Goal: Transaction & Acquisition: Download file/media

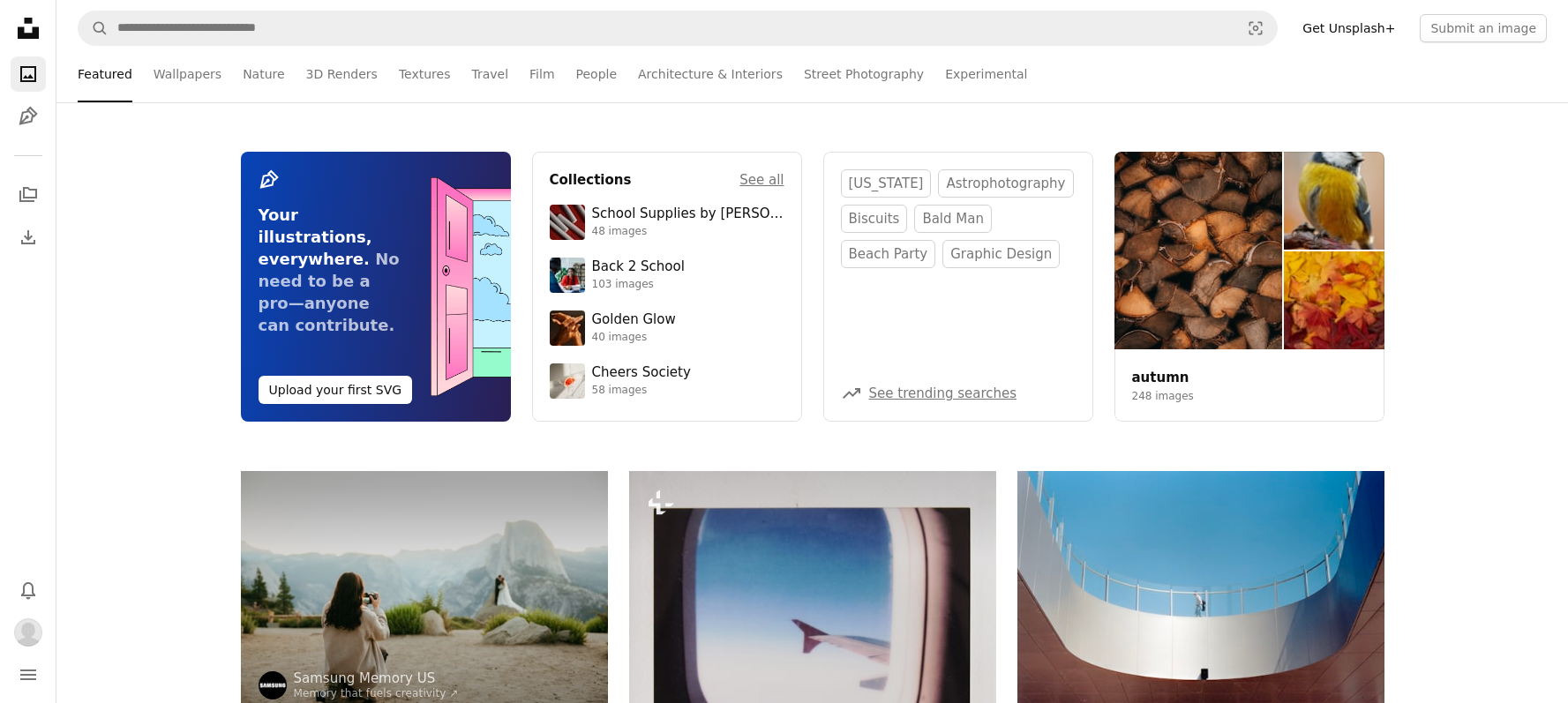
click at [34, 26] on icon "Unsplash logo Unsplash Home" at bounding box center [28, 28] width 35 height 35
click at [35, 75] on icon "Photos" at bounding box center [28, 74] width 16 height 16
click at [24, 123] on icon "Illustrations" at bounding box center [27, 116] width 19 height 19
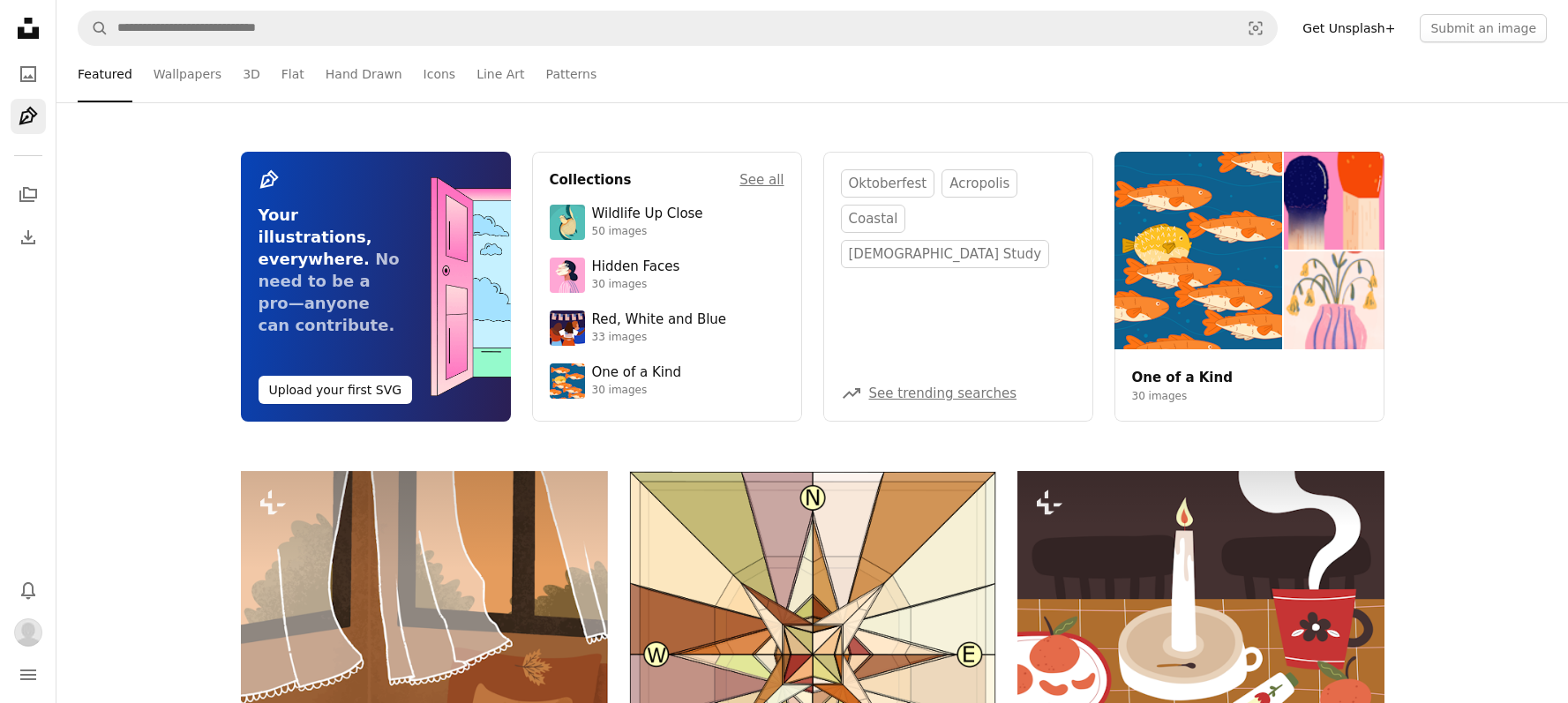
click at [40, 28] on icon "Unsplash logo Unsplash Home" at bounding box center [28, 28] width 35 height 35
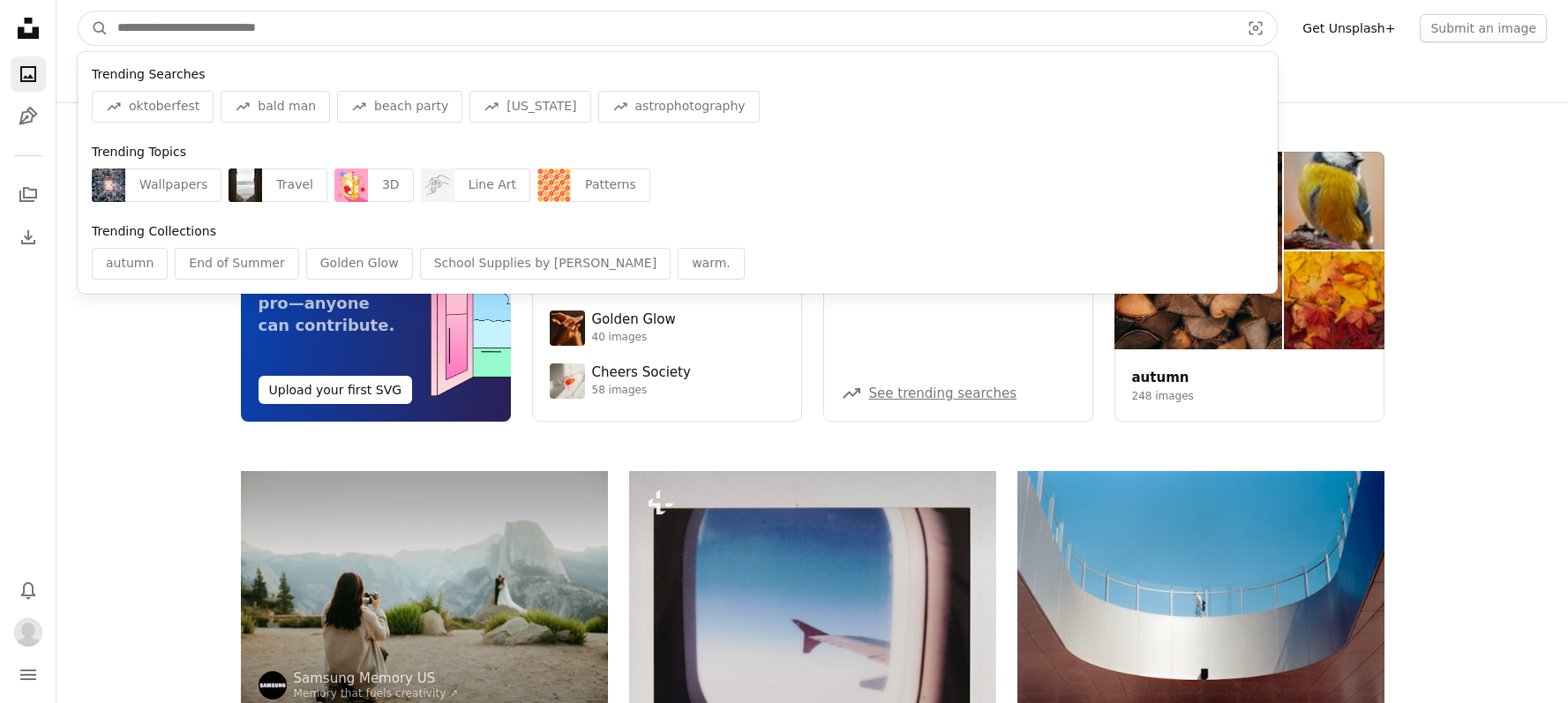
click at [357, 34] on input "Find visuals sitewide" at bounding box center [672, 28] width 1126 height 34
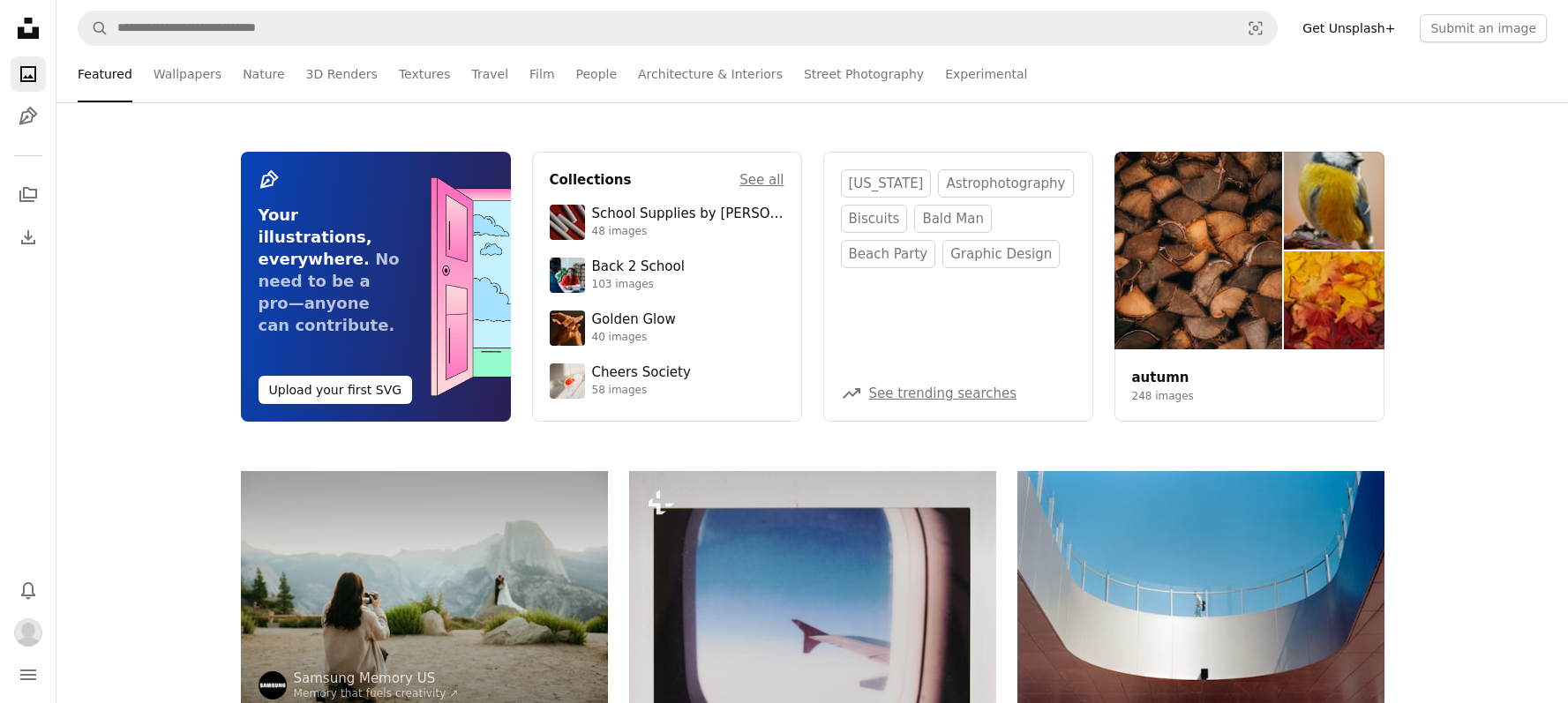
click at [1416, 112] on div "Pen Tool Your illustrations, everywhere. No need to be a pro—anyone can contrib…" at bounding box center [812, 287] width 1511 height 369
click at [1471, 30] on button "Submit an image" at bounding box center [1482, 28] width 127 height 28
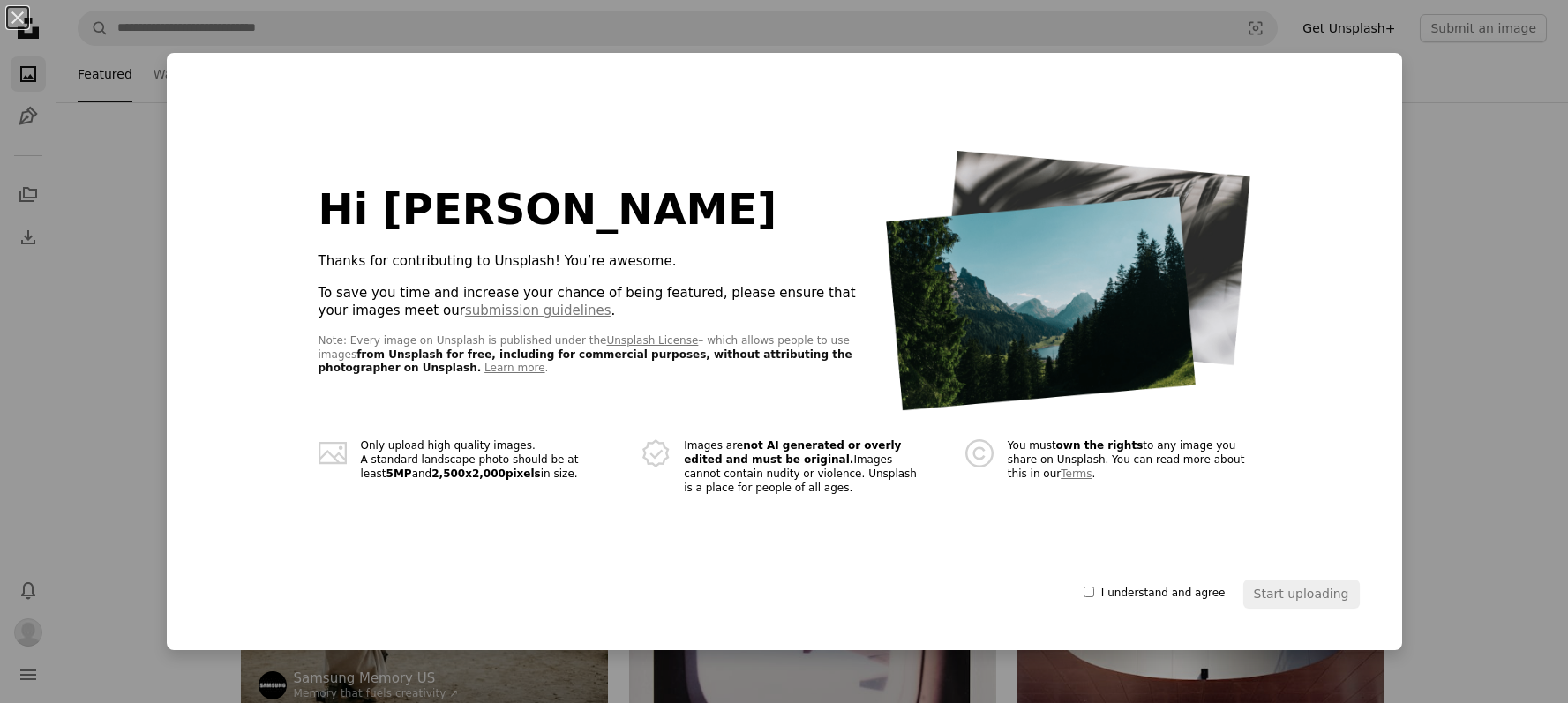
click at [1439, 281] on div "An X shape Hi [PERSON_NAME] 👋 Thanks for contributing to Unsplash! You’re aweso…" at bounding box center [784, 352] width 1568 height 703
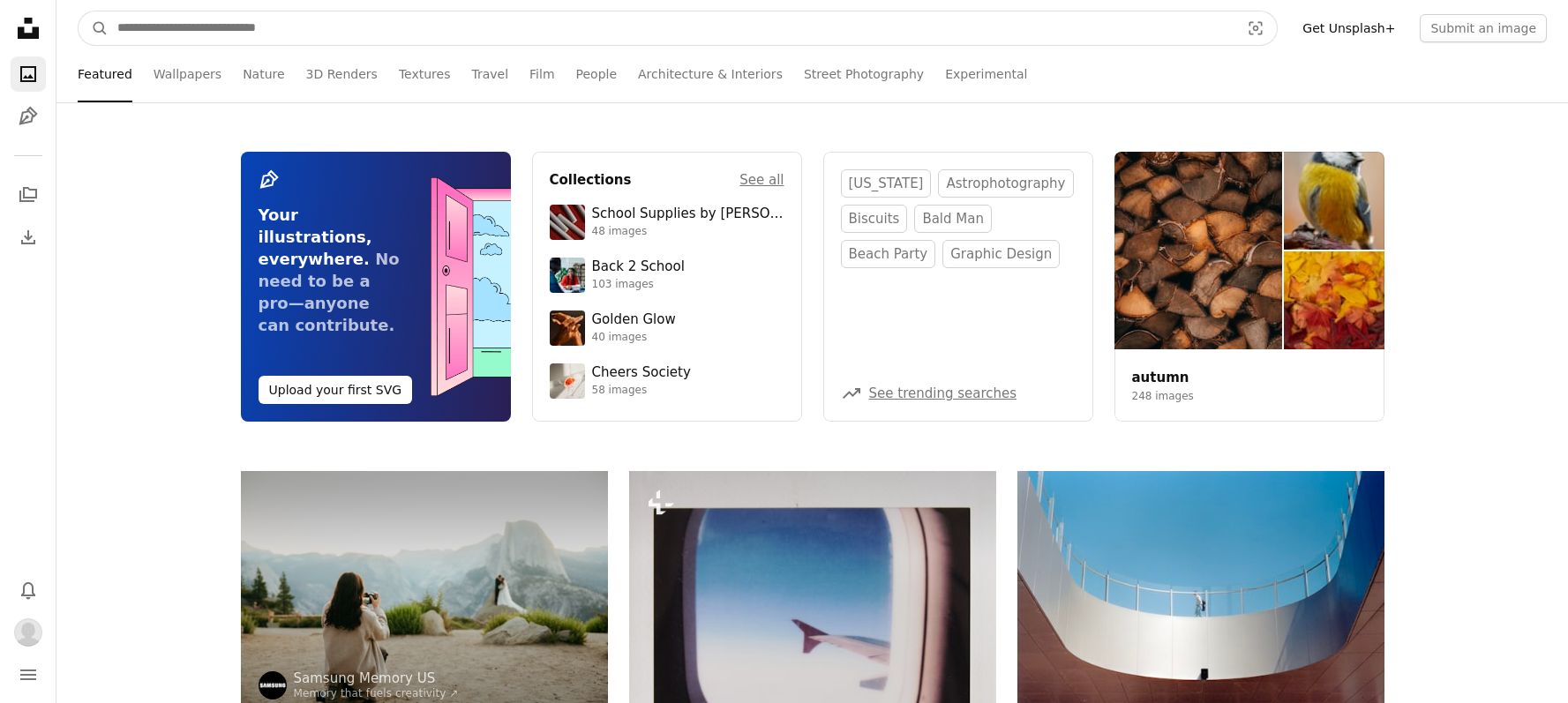
click at [305, 35] on input "Find visuals sitewide" at bounding box center [672, 28] width 1126 height 34
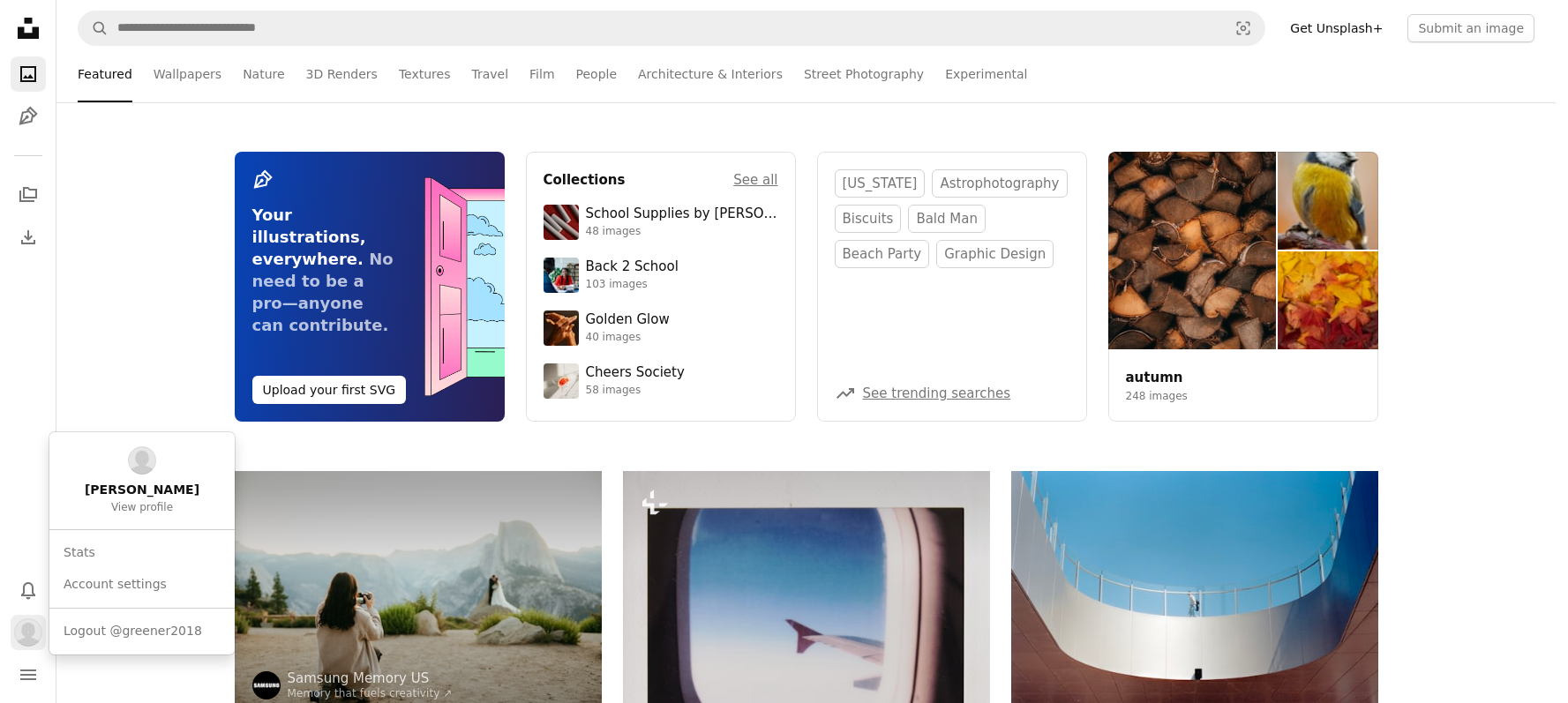
click at [42, 619] on div "Profile" at bounding box center [28, 633] width 28 height 28
click at [79, 551] on link "Stats" at bounding box center [142, 553] width 171 height 32
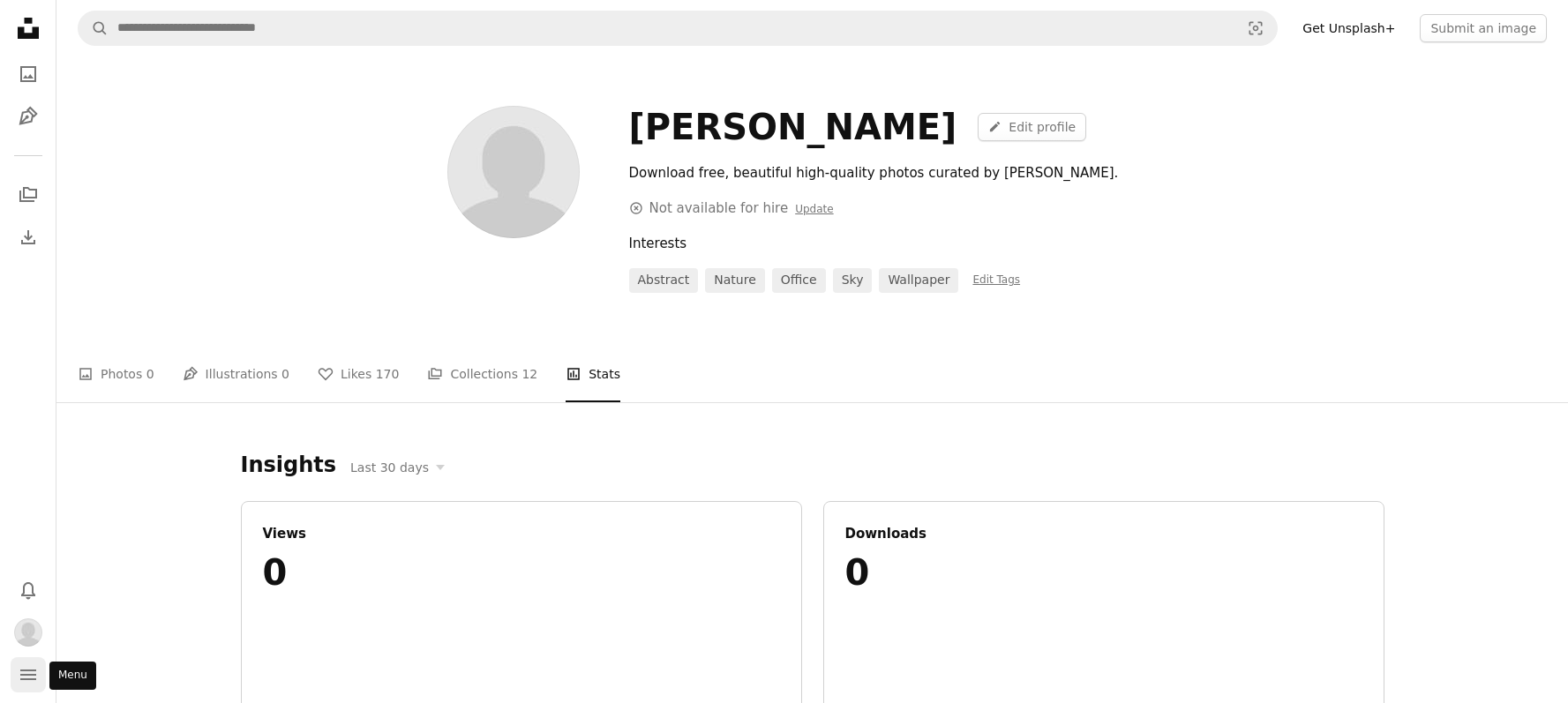
click at [27, 672] on icon "navigation menu" at bounding box center [28, 675] width 21 height 21
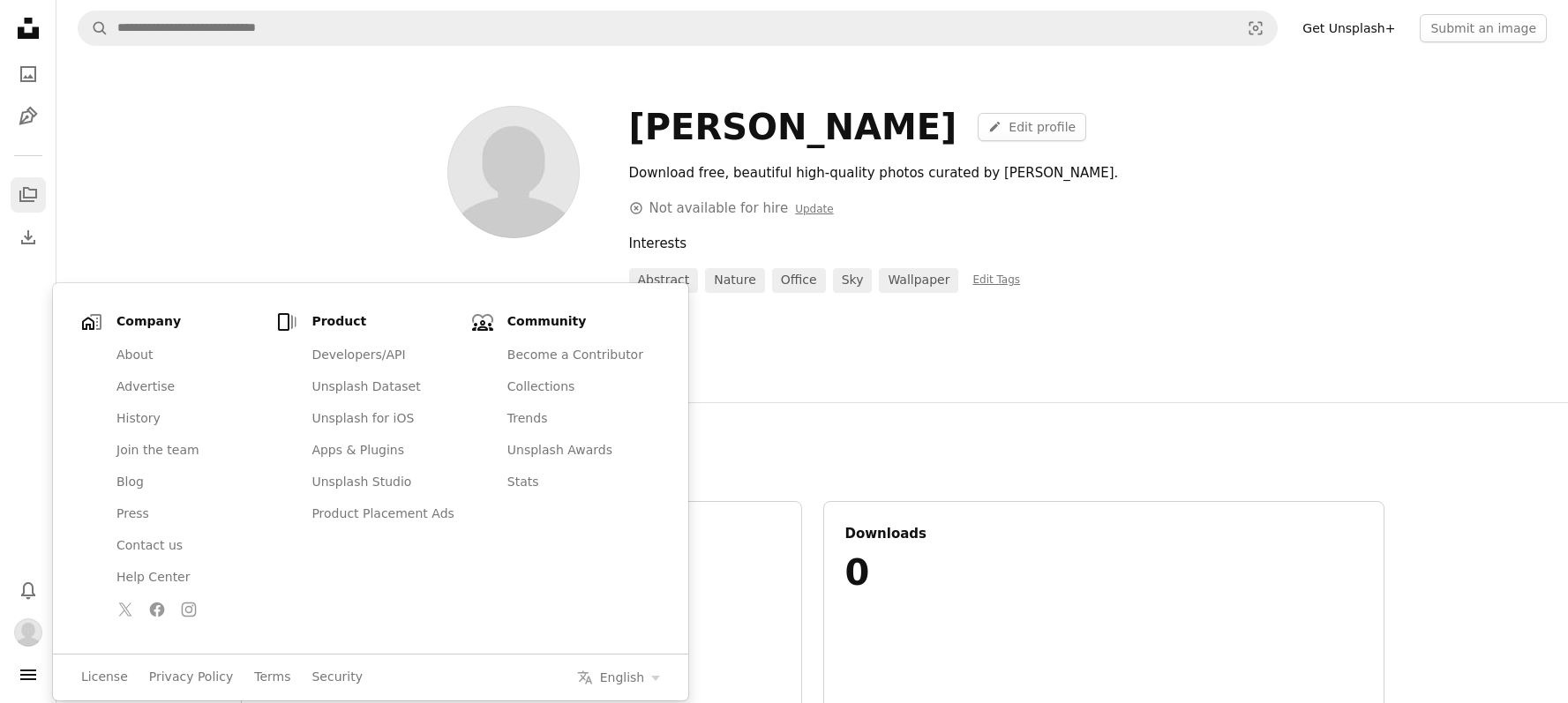
click at [21, 193] on icon "A stack of folders" at bounding box center [28, 195] width 21 height 21
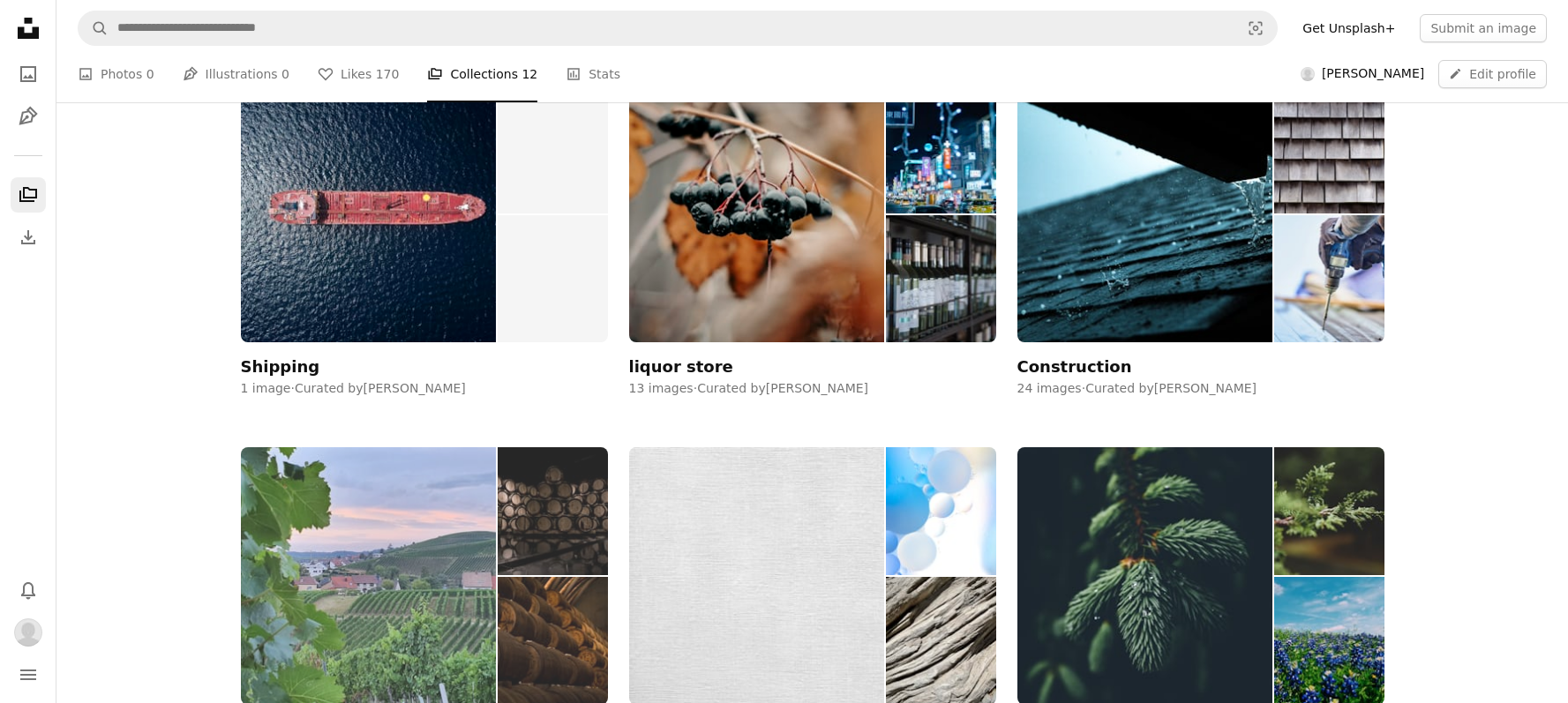
scroll to position [703, 0]
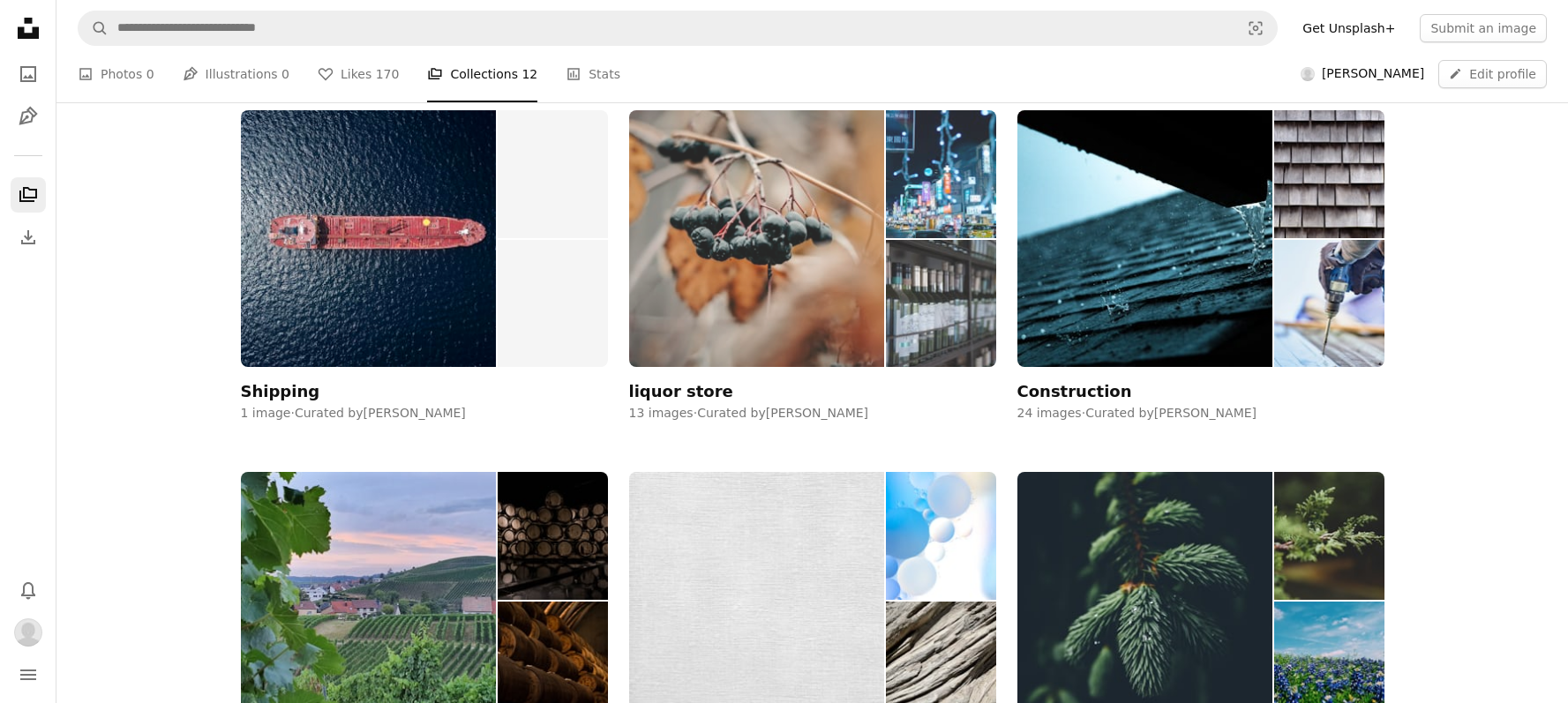
click at [682, 388] on div "liquor store" at bounding box center [681, 391] width 104 height 21
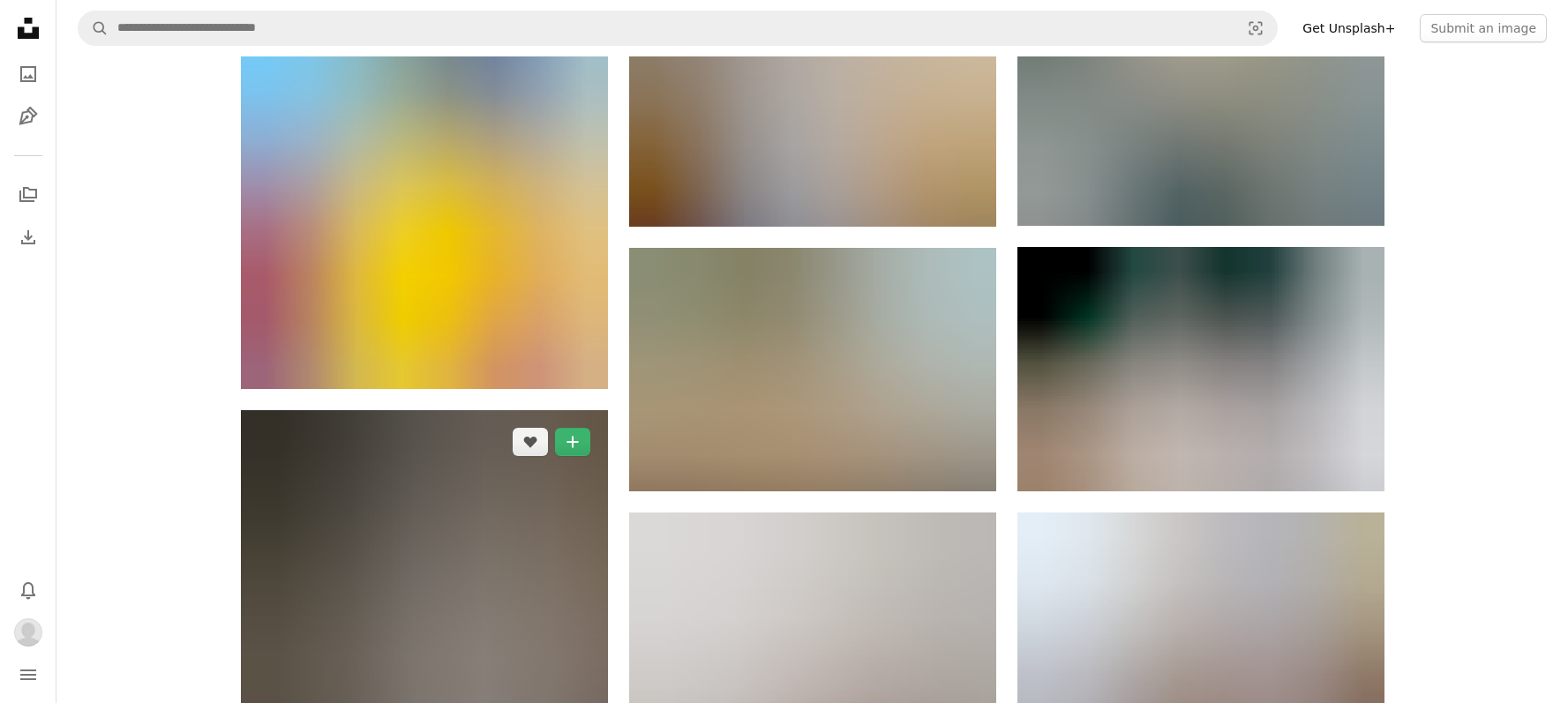
scroll to position [234, 0]
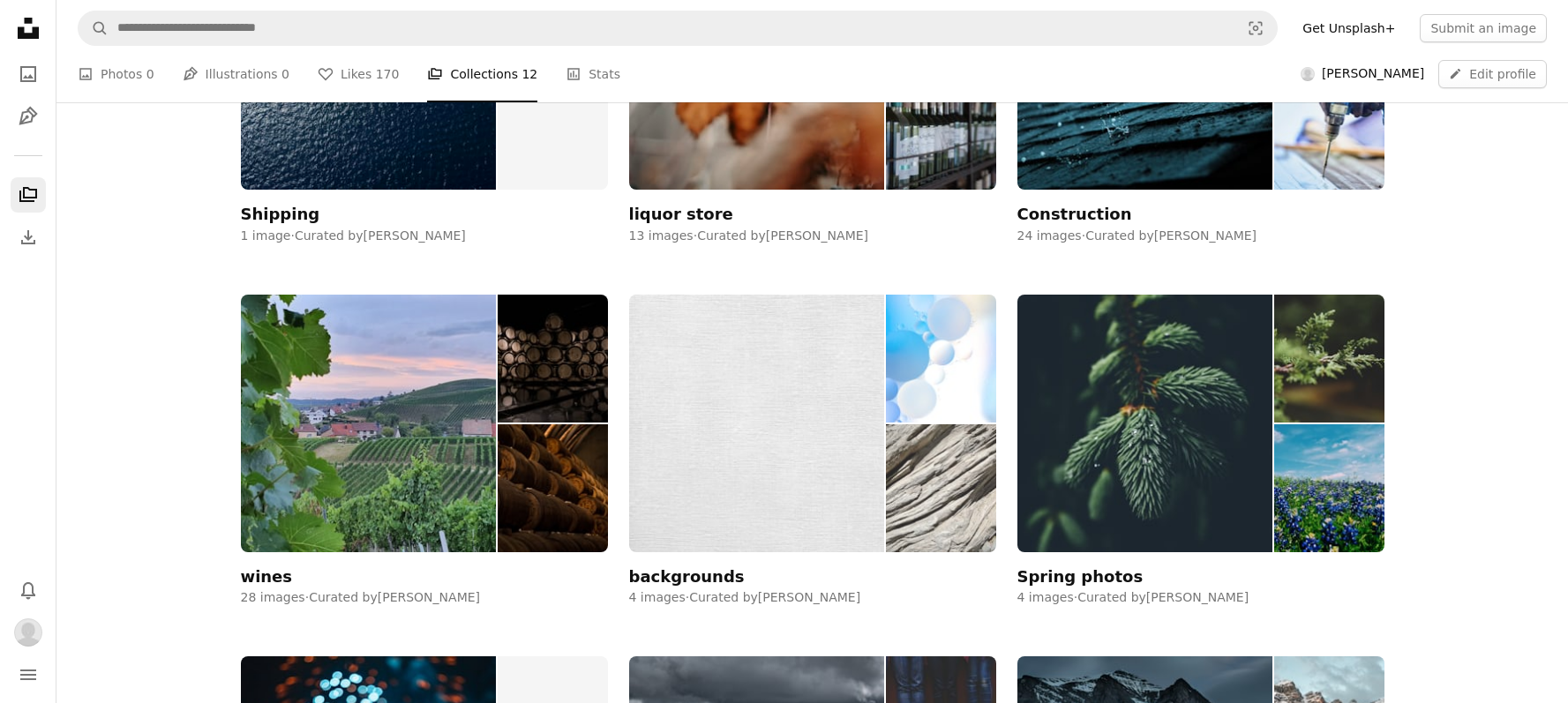
scroll to position [846, 0]
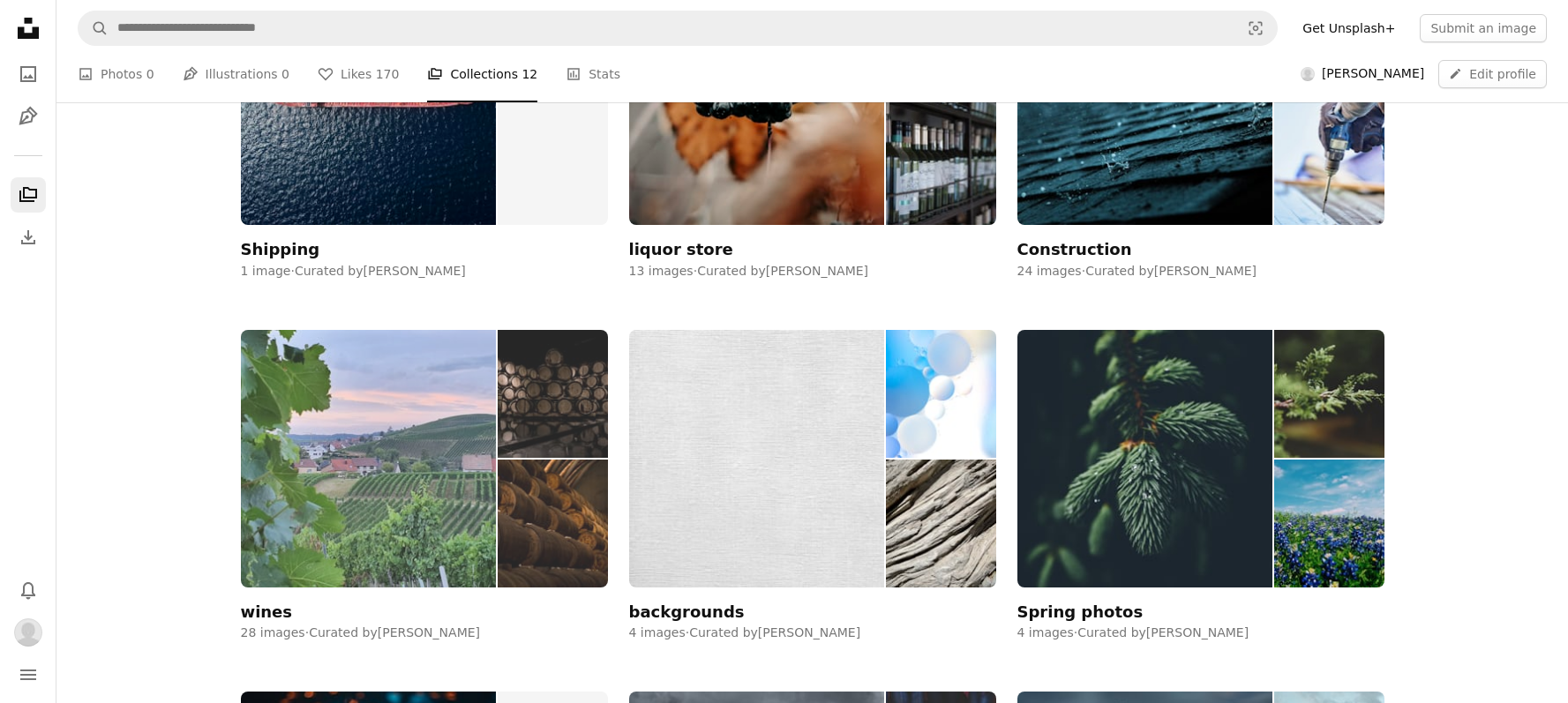
click at [564, 408] on img at bounding box center [552, 394] width 110 height 127
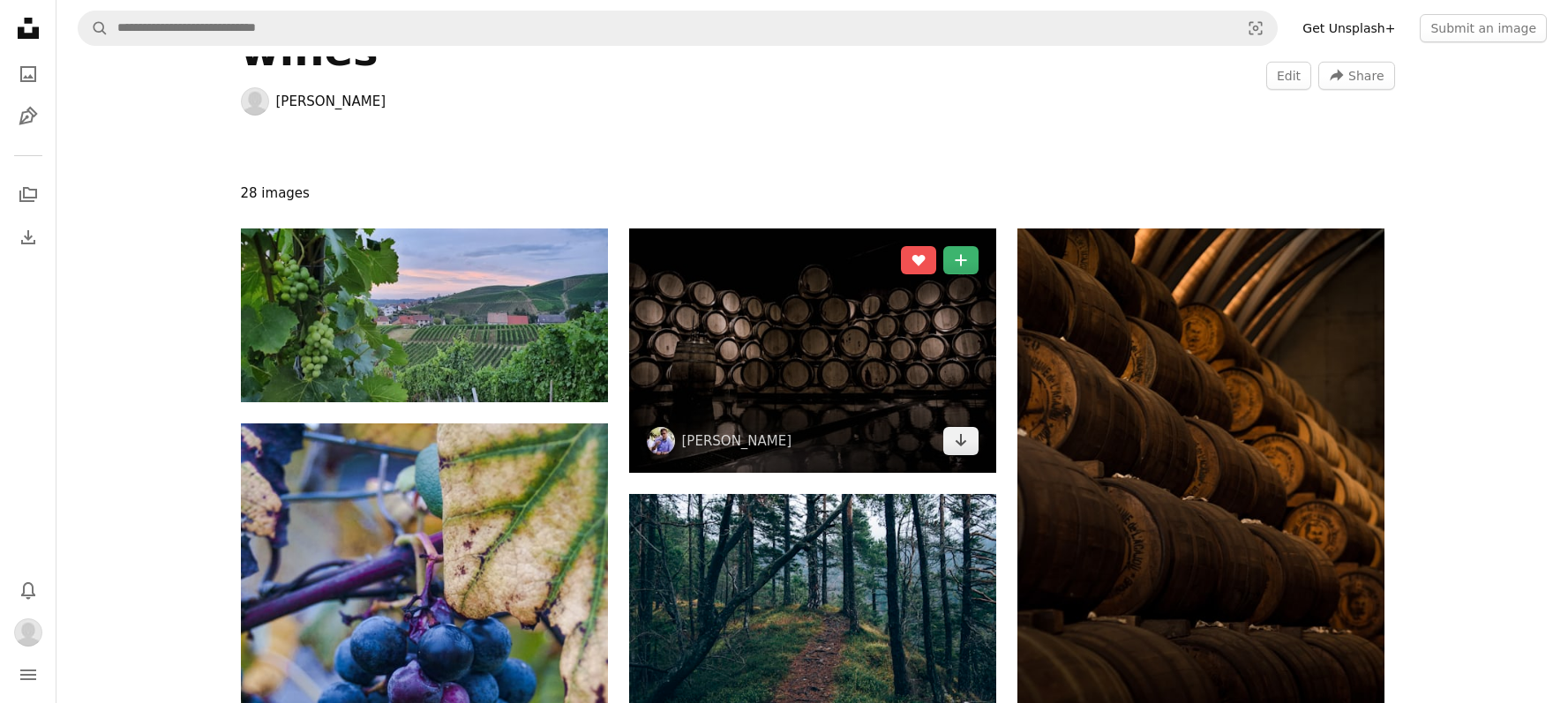
scroll to position [135, 0]
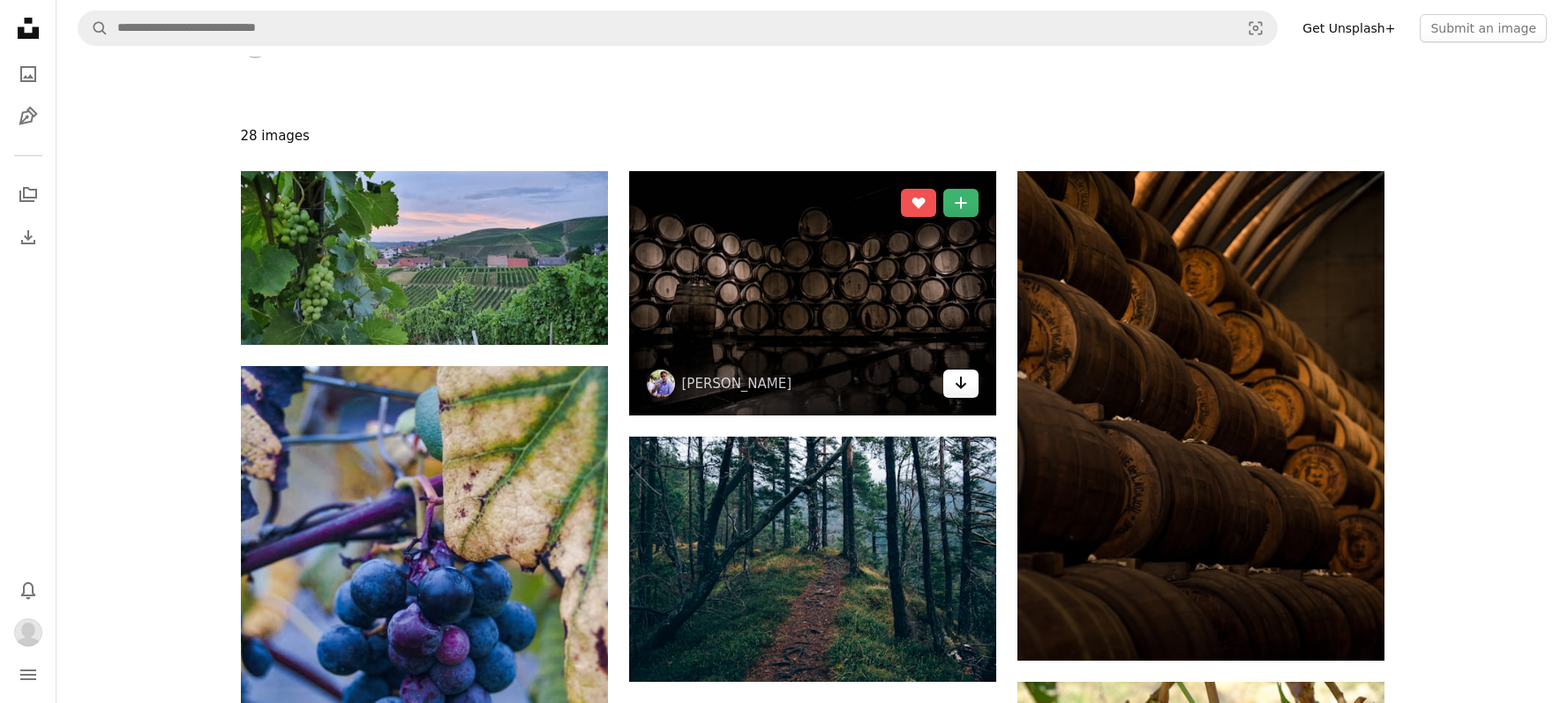
click at [962, 383] on icon "Arrow pointing down" at bounding box center [961, 383] width 14 height 21
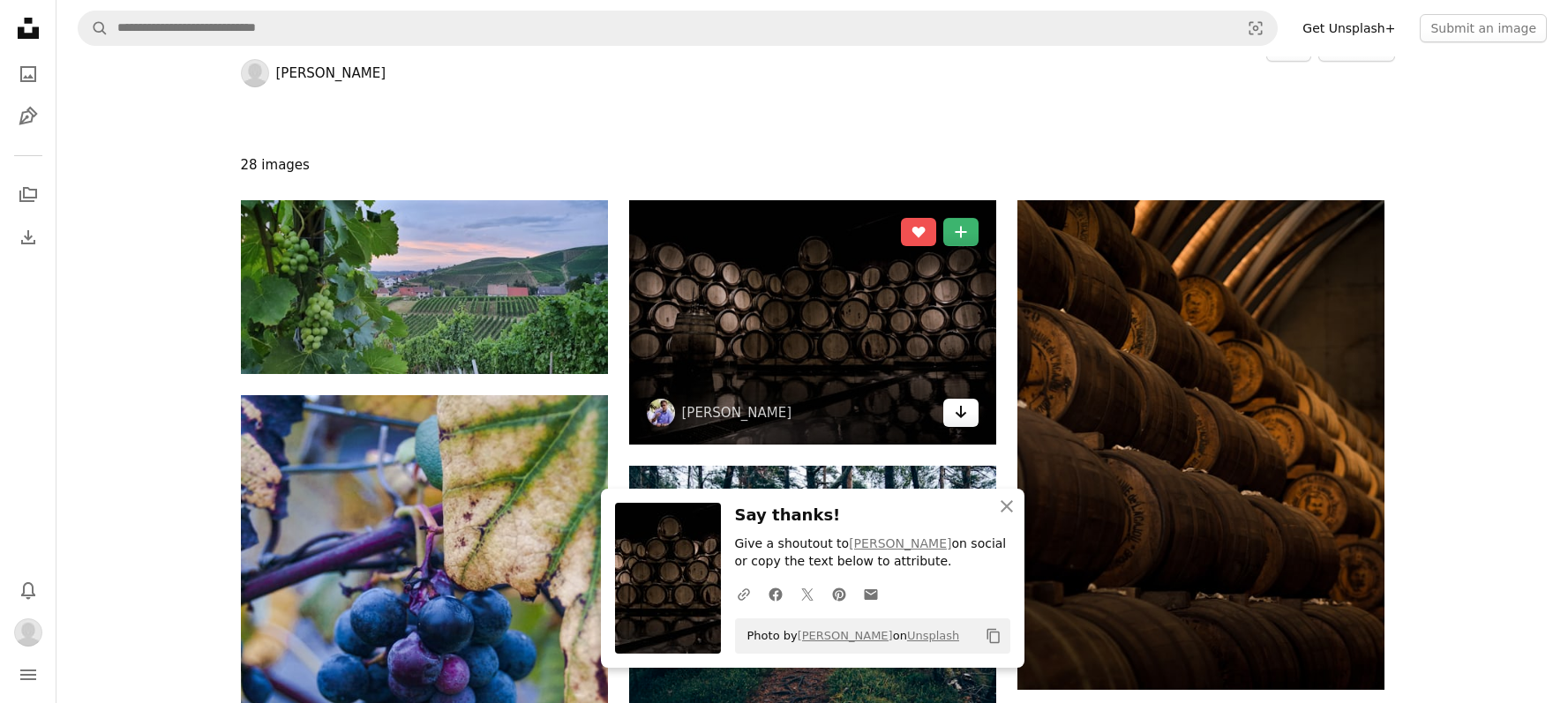
scroll to position [0, 0]
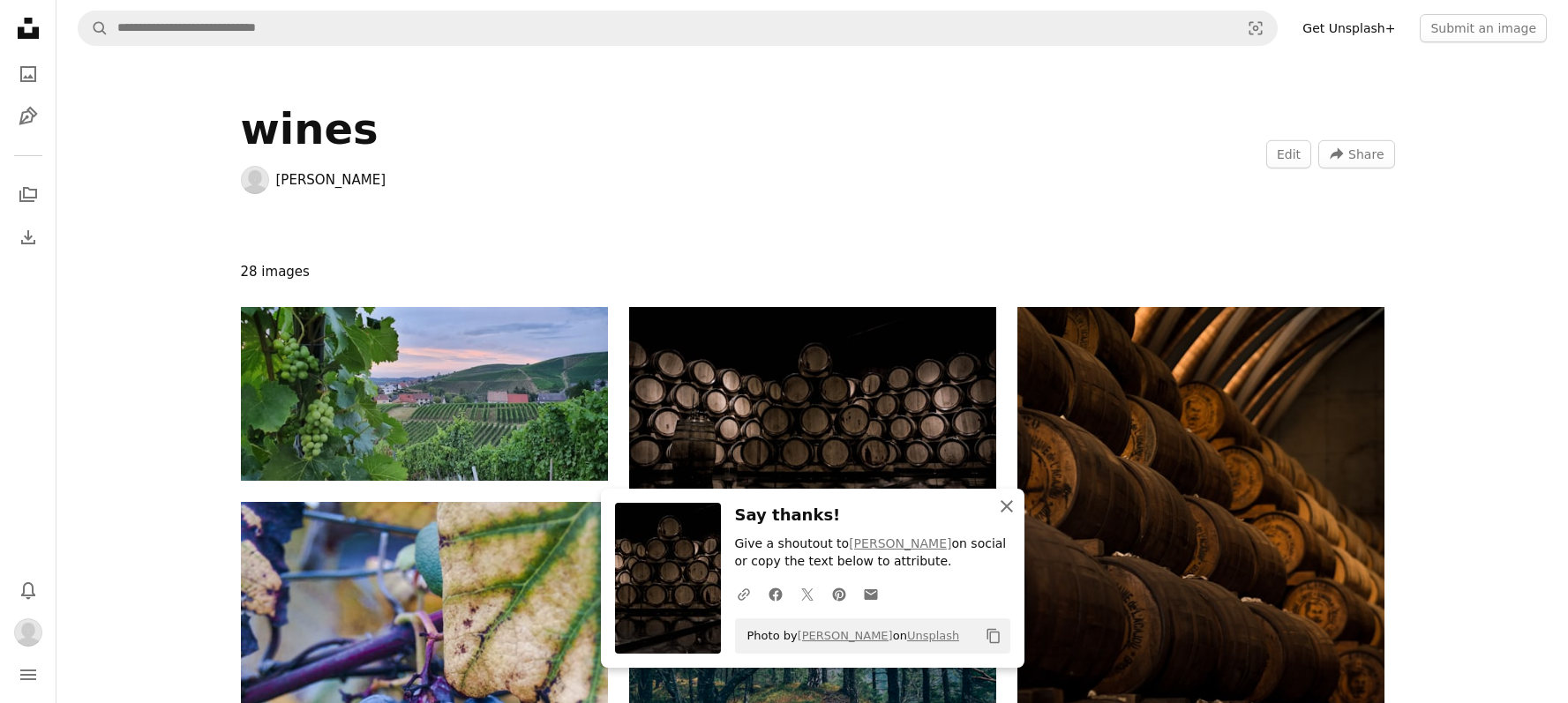
click at [1010, 513] on icon "button" at bounding box center [1007, 506] width 12 height 12
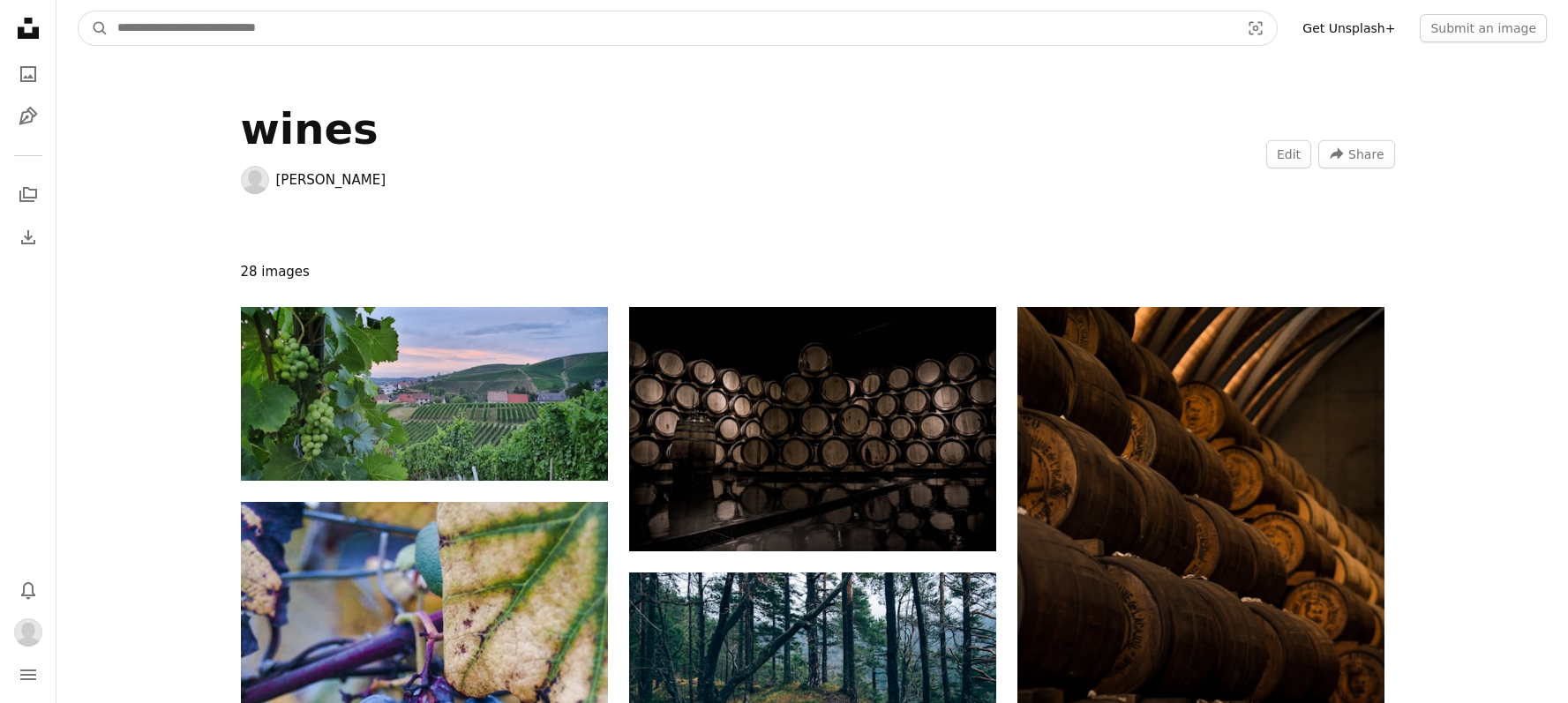
click at [313, 36] on input "Find visuals sitewide" at bounding box center [672, 28] width 1126 height 34
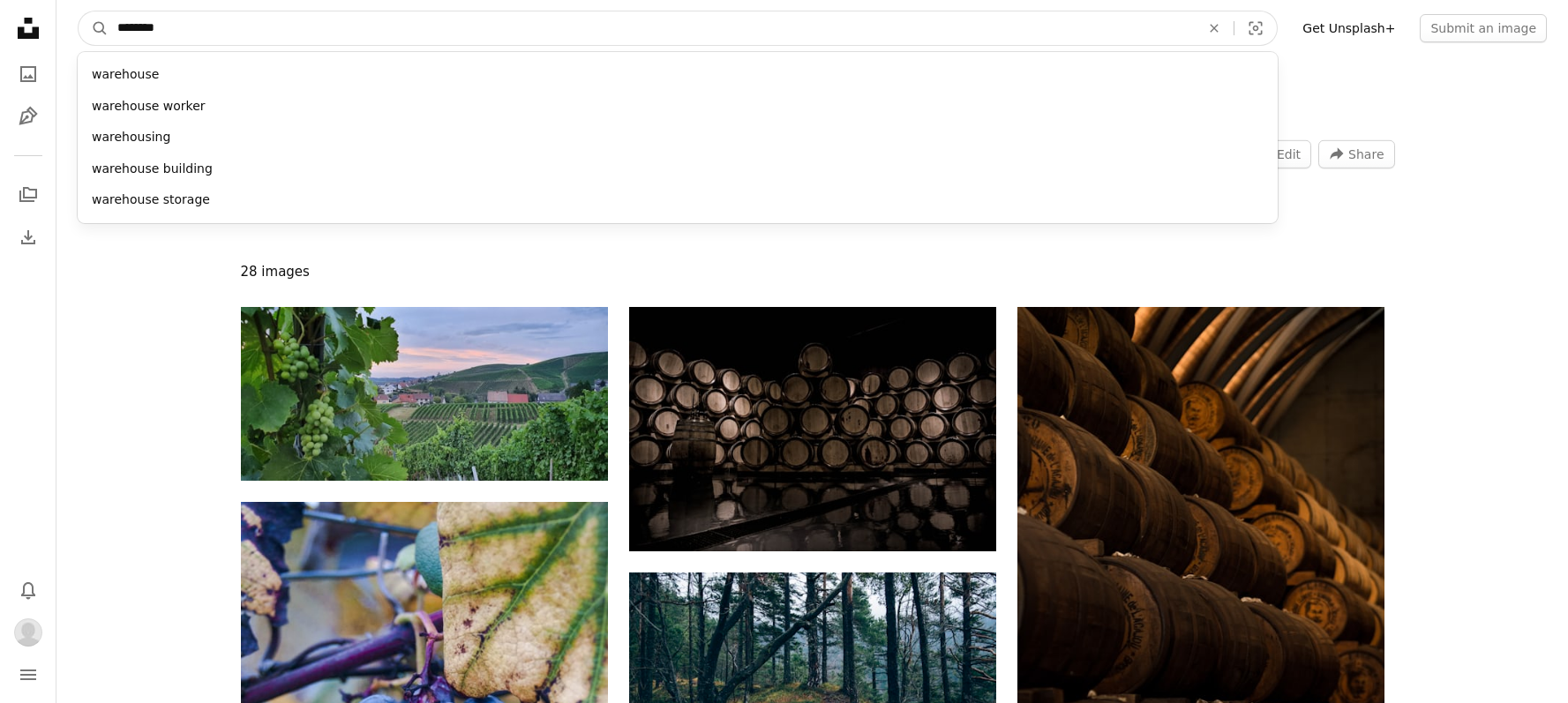
type input "*********"
click at [94, 28] on button "A magnifying glass" at bounding box center [94, 28] width 30 height 34
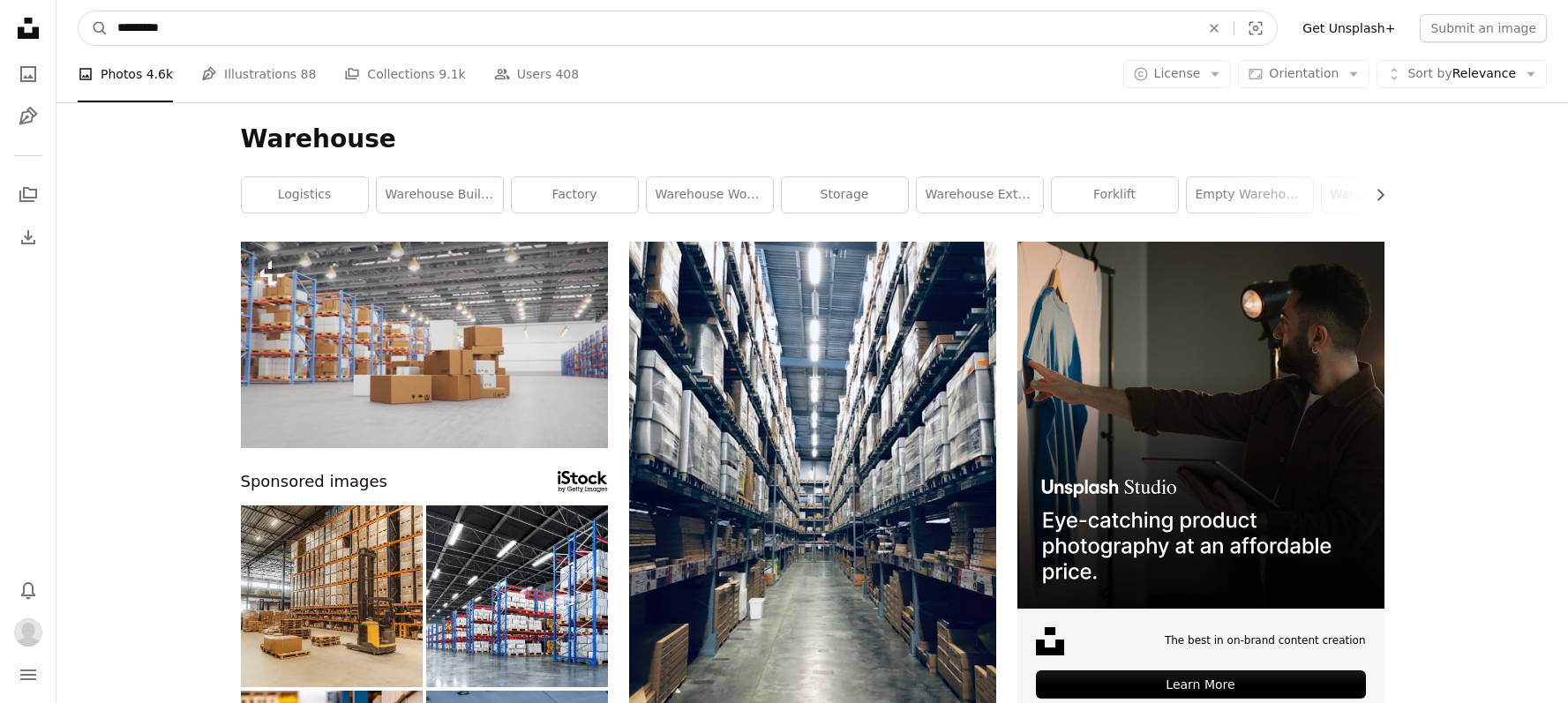
click at [285, 33] on input "*********" at bounding box center [652, 28] width 1086 height 34
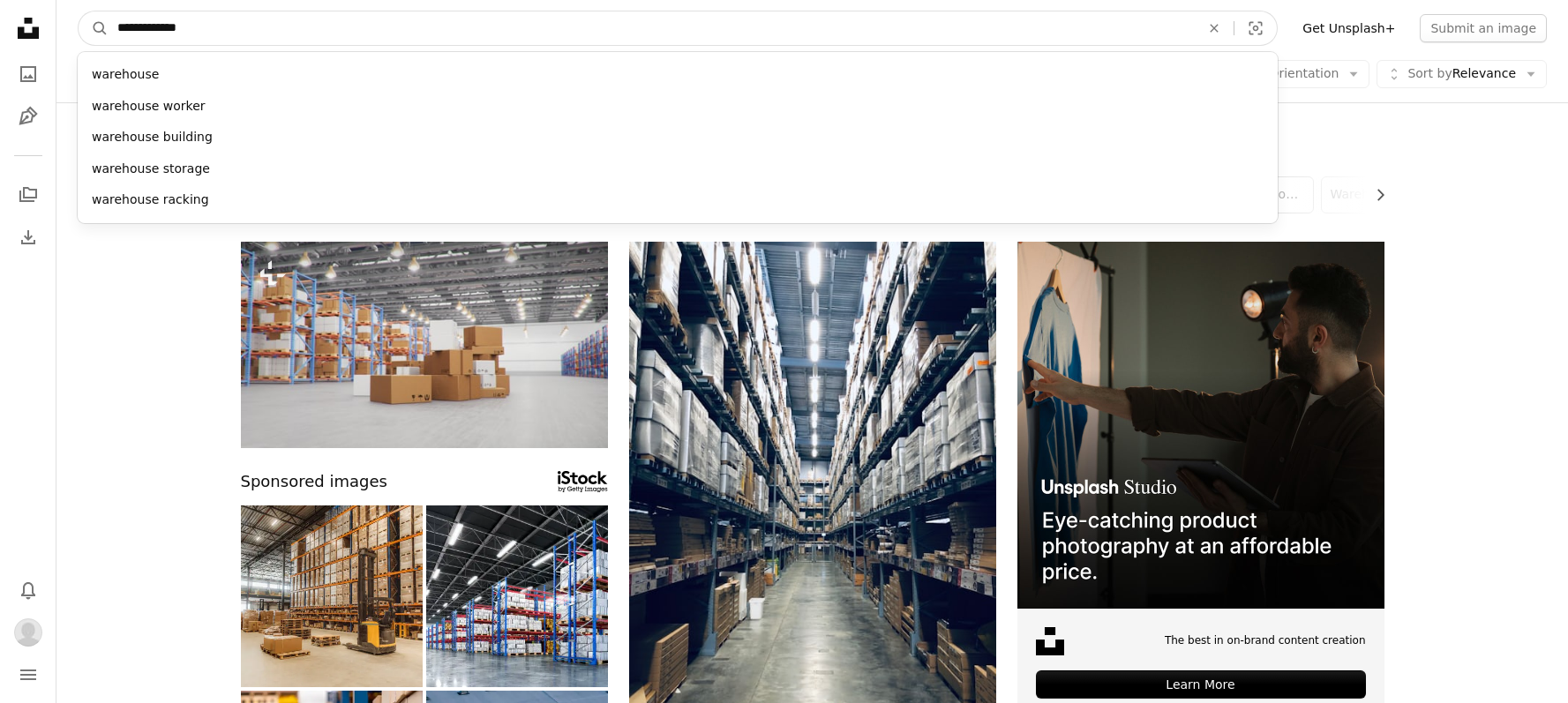
type input "**********"
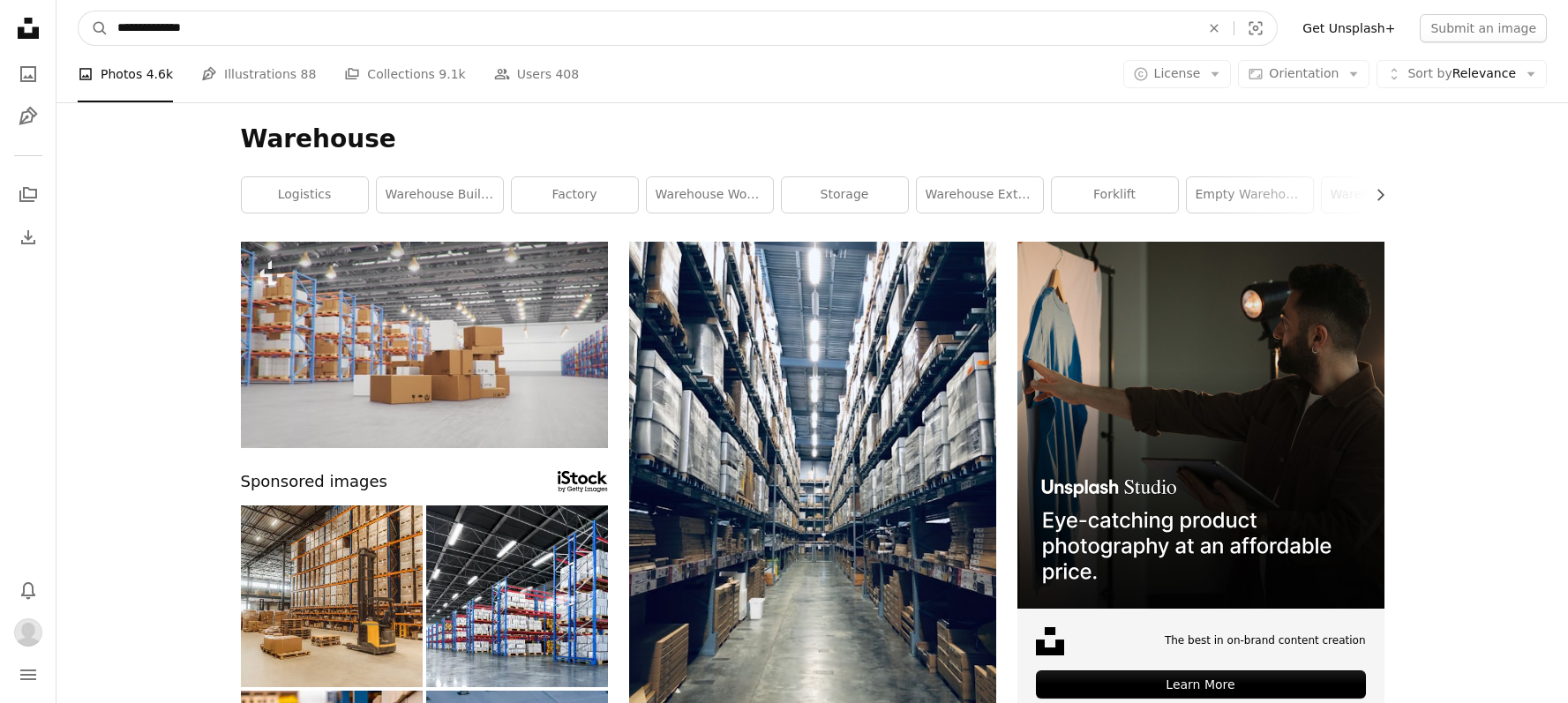
click at [94, 28] on button "A magnifying glass" at bounding box center [94, 28] width 30 height 34
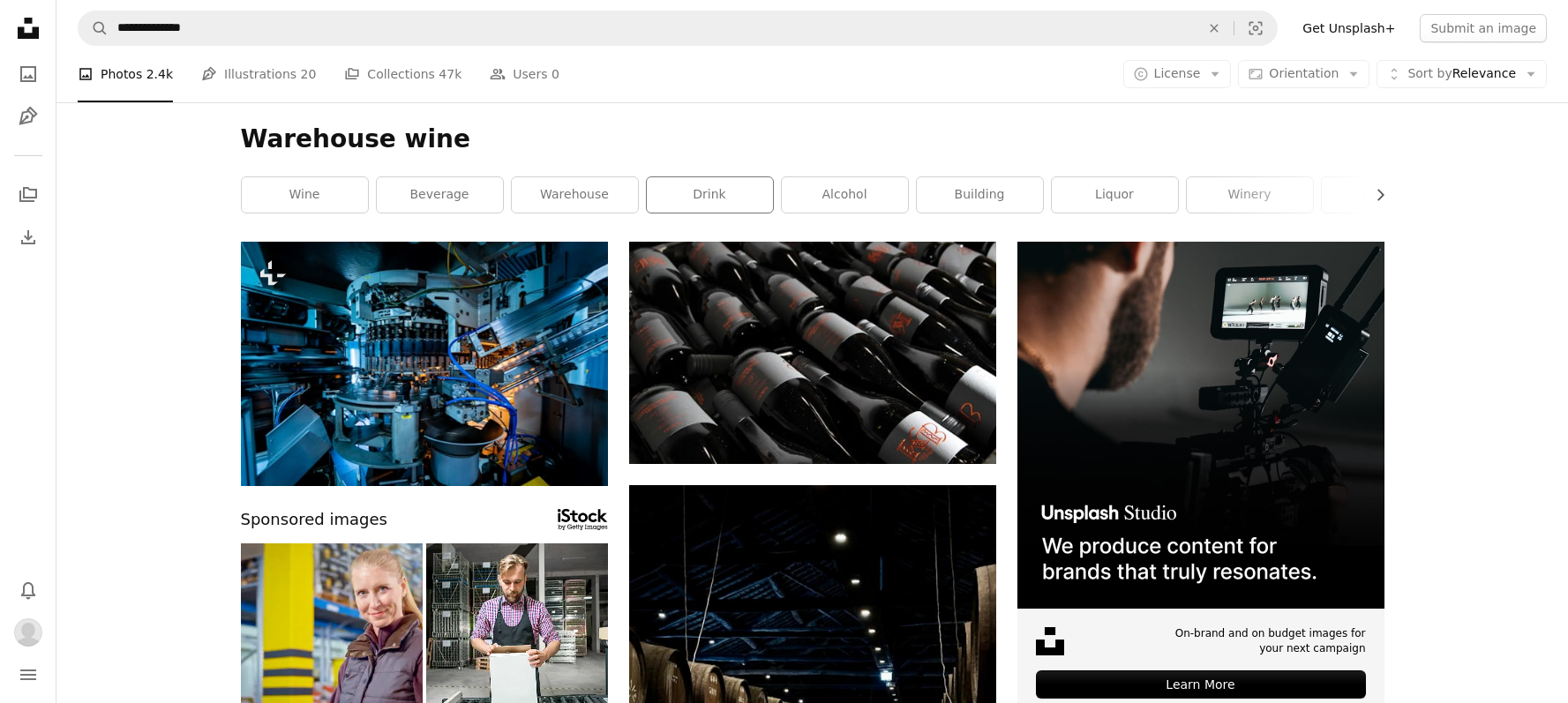
scroll to position [468, 0]
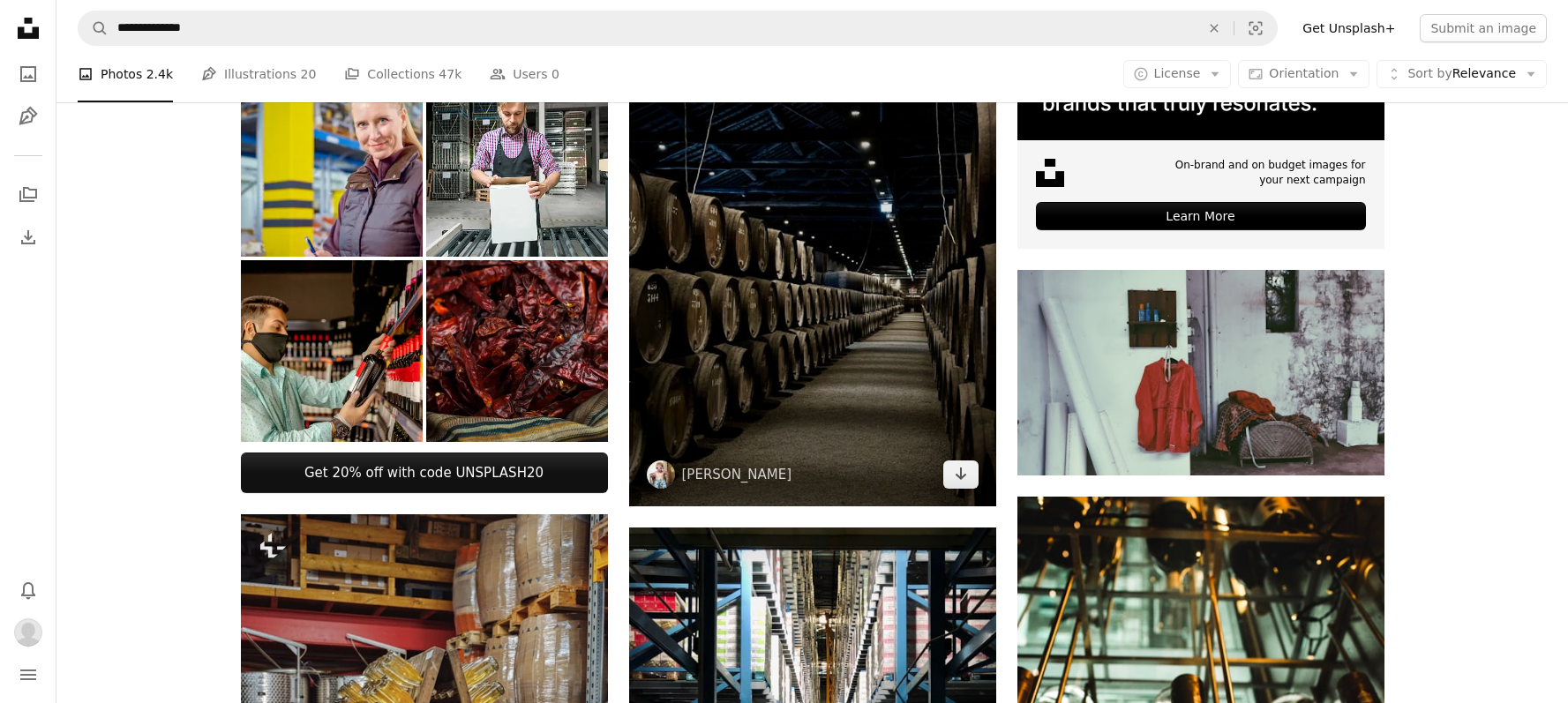
click at [847, 262] on img at bounding box center [812, 261] width 367 height 490
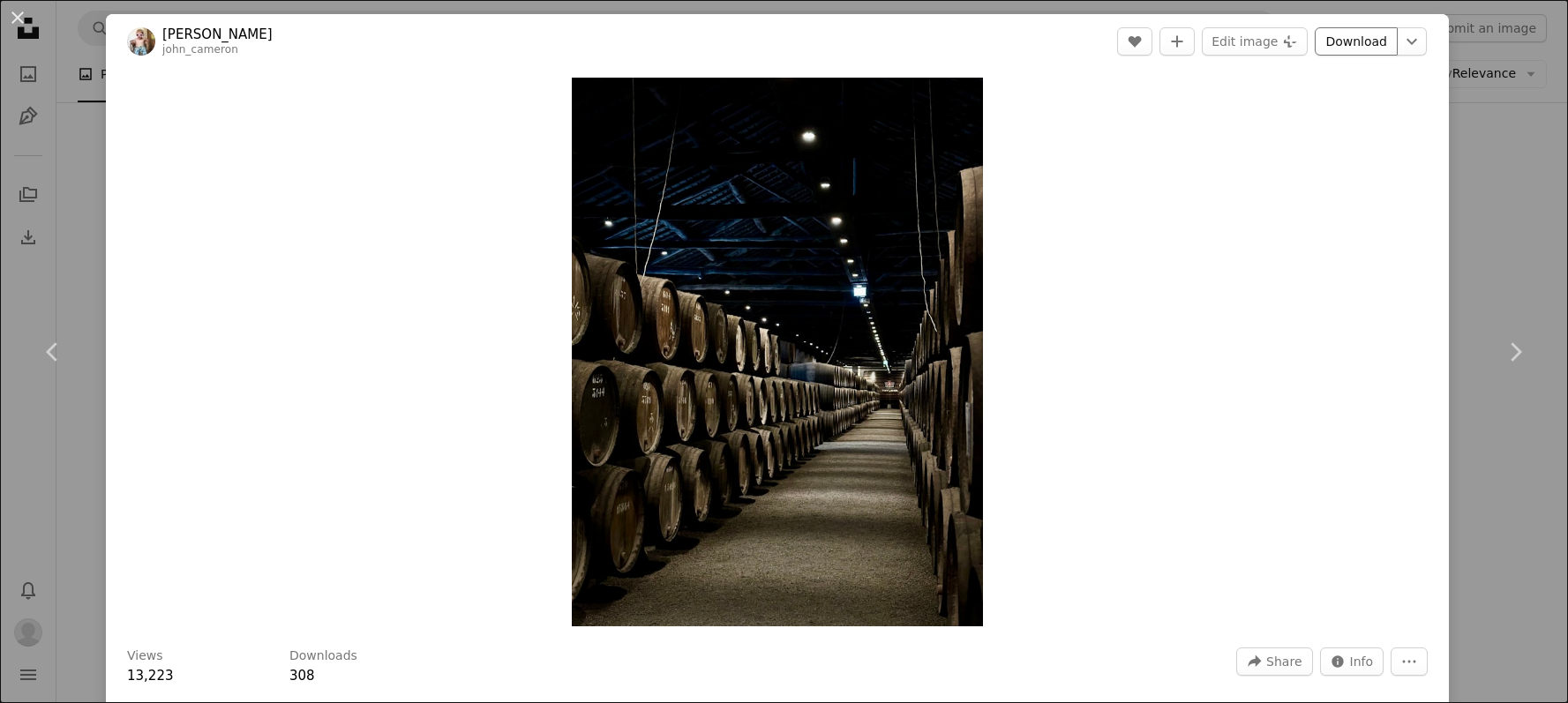
click at [1360, 38] on link "Download" at bounding box center [1356, 42] width 83 height 28
